Goal: Navigation & Orientation: Understand site structure

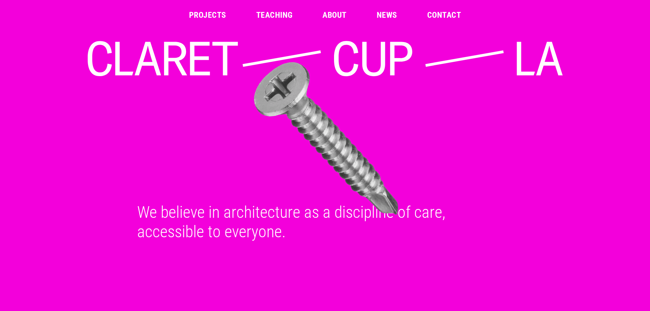
click at [211, 15] on link "Projects" at bounding box center [207, 15] width 37 height 8
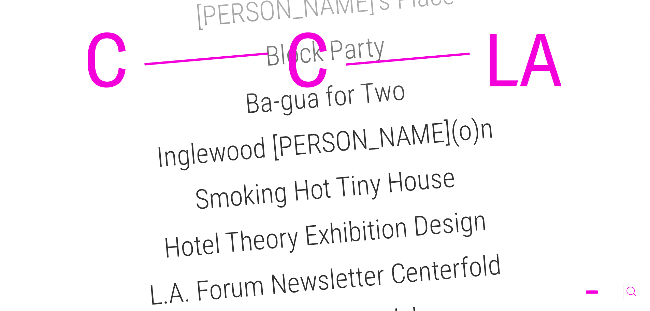
scroll to position [273, 0]
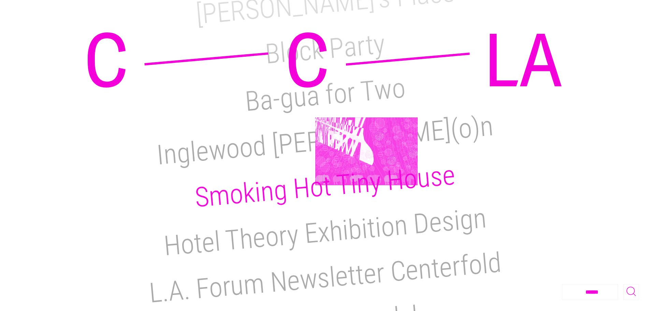
click at [367, 159] on h2 "Smoking Hot Tiny House" at bounding box center [325, 186] width 263 height 55
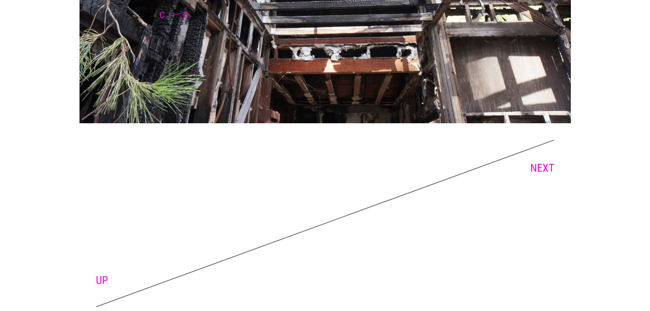
scroll to position [3580, 0]
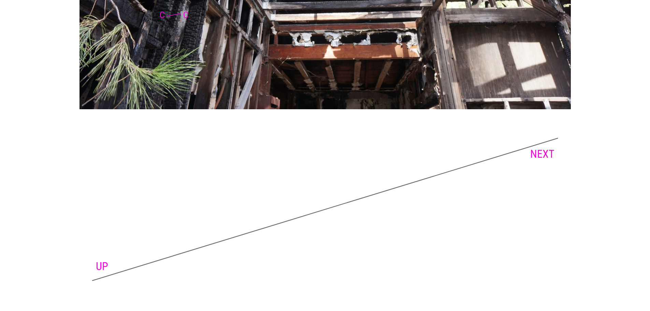
click at [544, 155] on link "NEXT" at bounding box center [542, 153] width 24 height 13
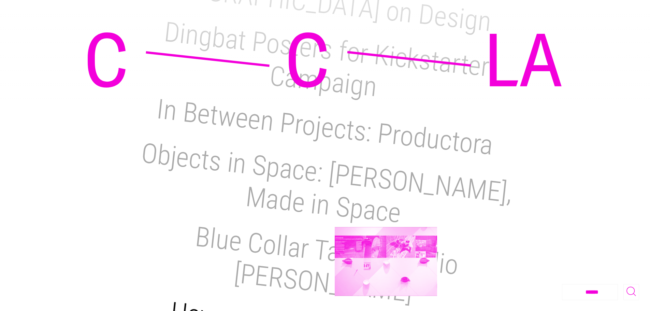
scroll to position [887, 0]
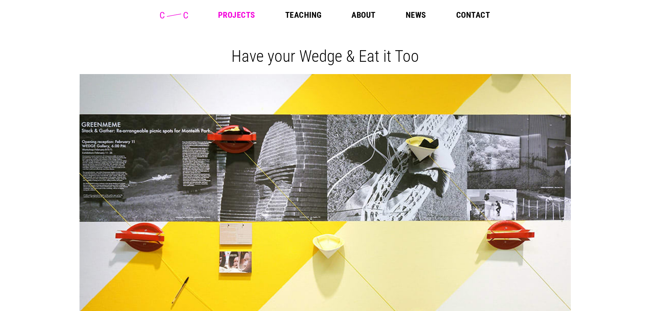
click at [352, 17] on link "About" at bounding box center [364, 15] width 24 height 8
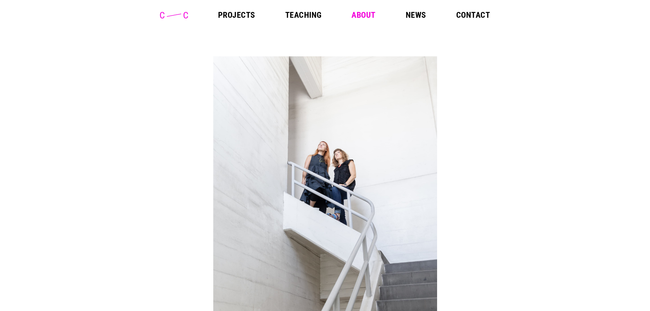
click at [414, 17] on link "News" at bounding box center [416, 15] width 20 height 8
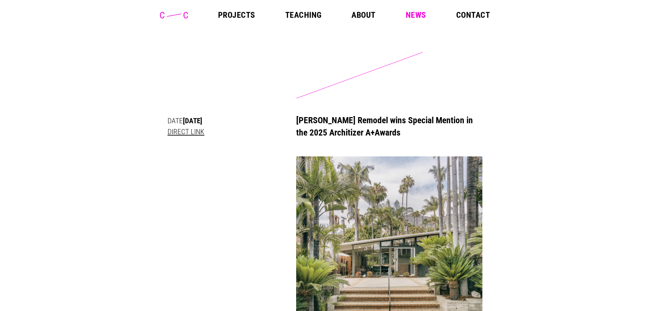
click at [314, 18] on link "Teaching" at bounding box center [303, 15] width 37 height 8
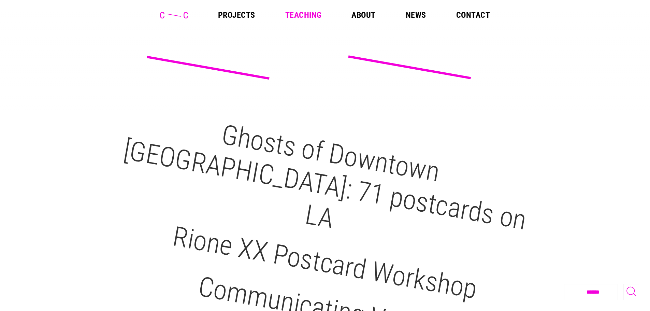
click at [460, 22] on header "Projects Teaching About News Contact" at bounding box center [325, 15] width 650 height 30
click at [462, 18] on link "Contact" at bounding box center [473, 15] width 34 height 8
